Goal: Find specific page/section: Find specific page/section

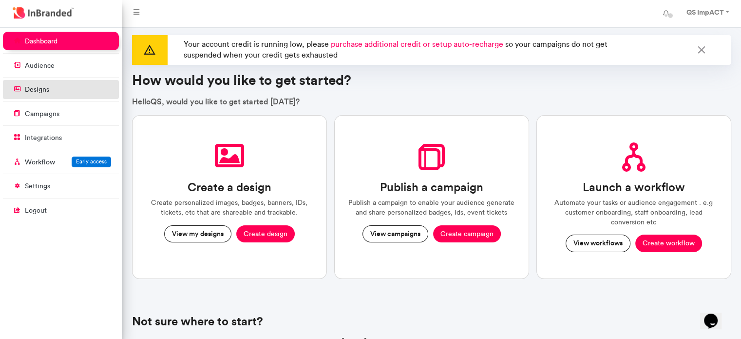
click at [53, 80] on link "designs" at bounding box center [61, 89] width 116 height 19
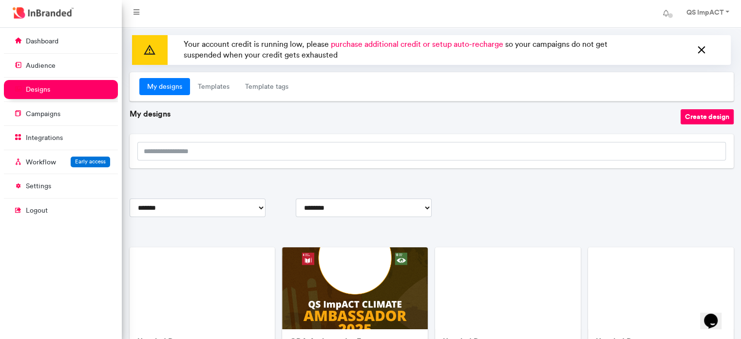
click at [699, 43] on icon at bounding box center [701, 50] width 13 height 16
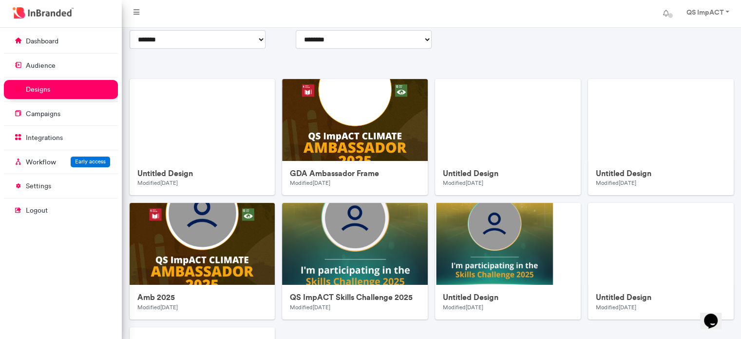
scroll to position [138, 0]
